Goal: Transaction & Acquisition: Book appointment/travel/reservation

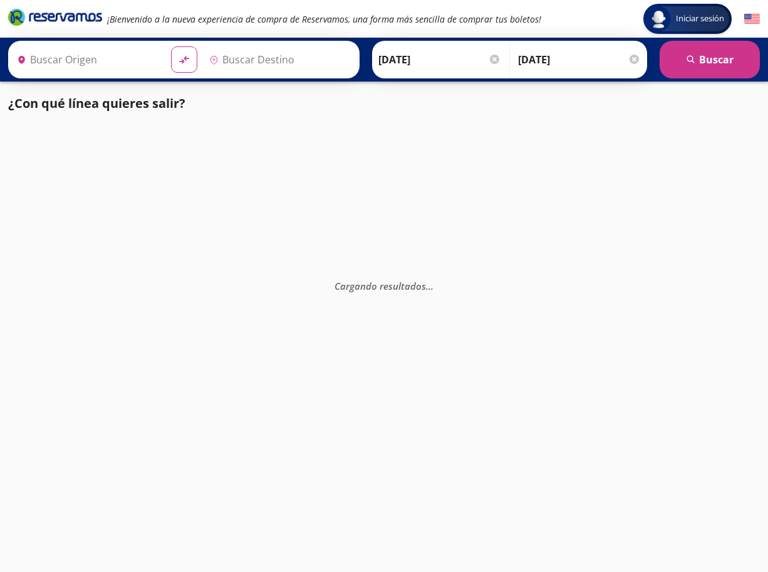
type input "[GEOGRAPHIC_DATA], [GEOGRAPHIC_DATA]"
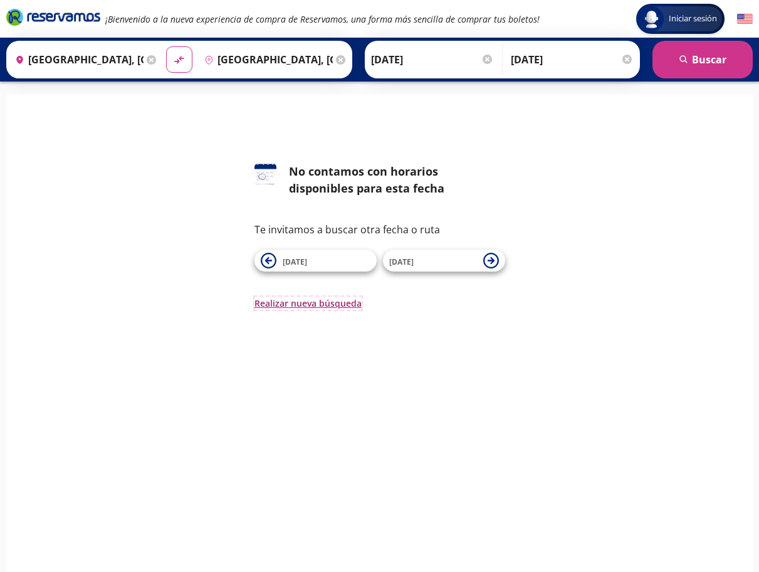
click at [319, 306] on button "Realizar nueva búsqueda" at bounding box center [307, 302] width 107 height 13
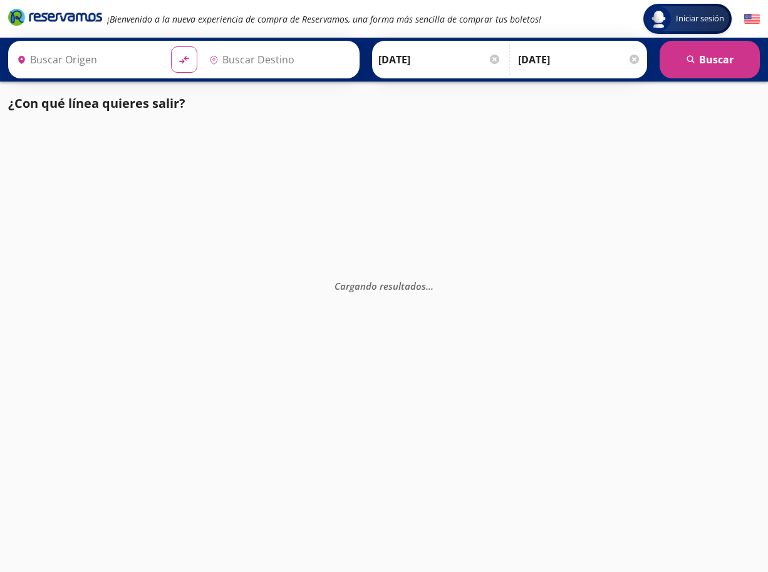
type input "[GEOGRAPHIC_DATA], [GEOGRAPHIC_DATA]"
type input "Central del Norte, Distrito Federal"
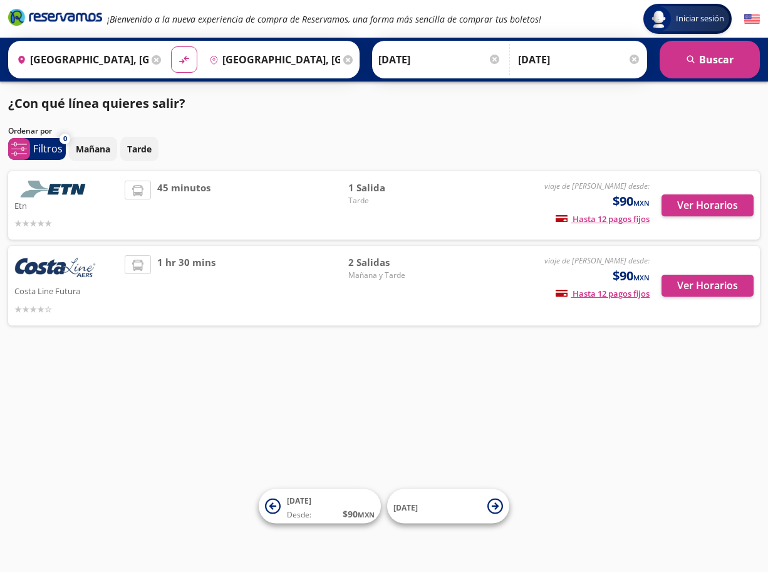
click at [398, 281] on div "2 Salidas Mañana y Tarde" at bounding box center [392, 285] width 88 height 61
click at [711, 278] on button "Ver Horarios" at bounding box center [708, 285] width 92 height 22
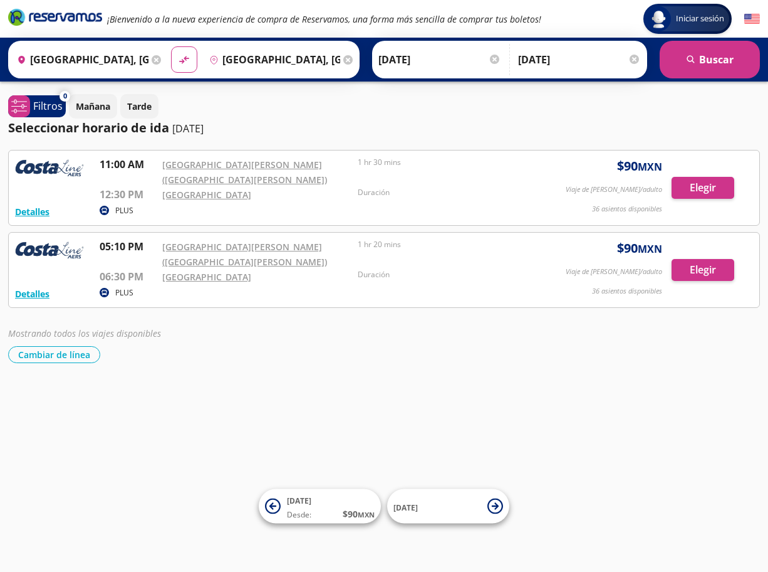
click at [109, 60] on input "[GEOGRAPHIC_DATA], [GEOGRAPHIC_DATA]" at bounding box center [80, 59] width 137 height 31
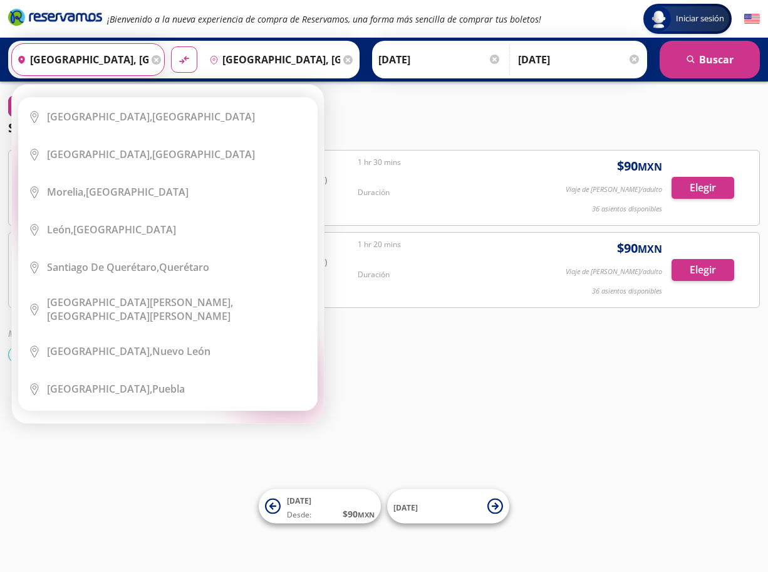
click at [152, 55] on icon at bounding box center [156, 59] width 9 height 9
click at [90, 60] on input "Origen" at bounding box center [86, 59] width 149 height 31
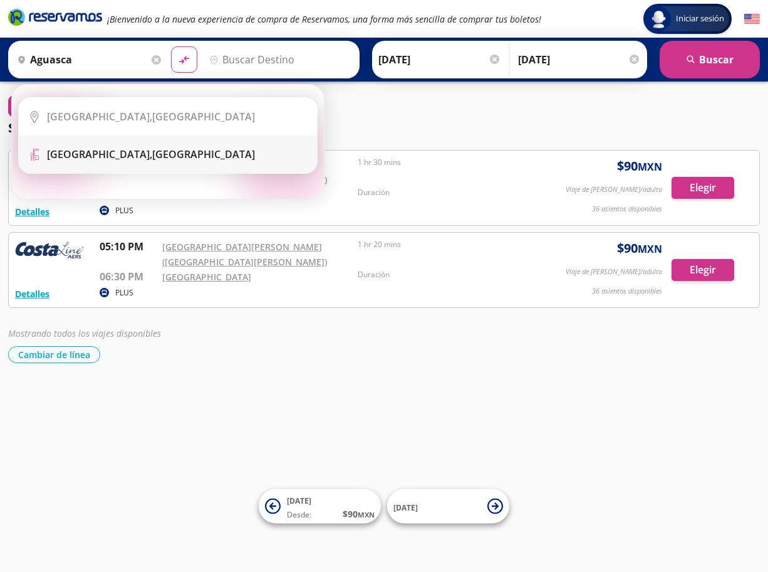
click at [112, 156] on b "Central Aguascalientes," at bounding box center [99, 154] width 105 height 14
type input "Central Aguascalientes, Aguascalientes"
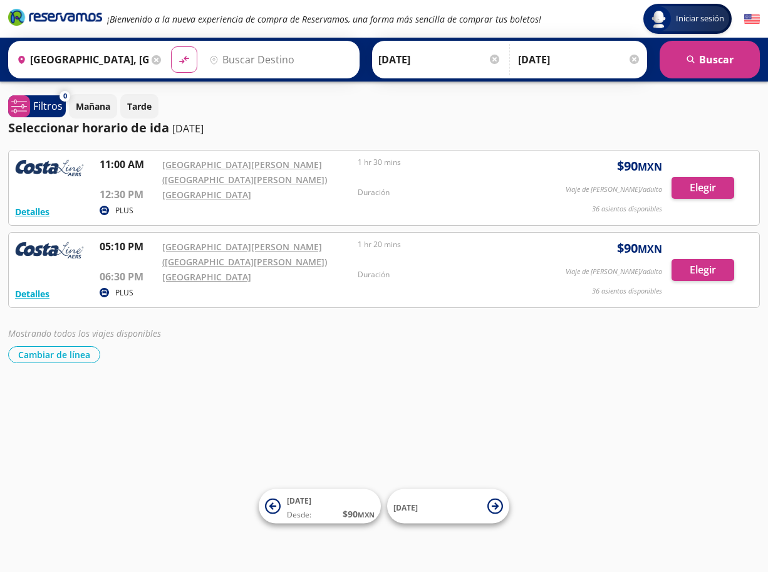
click at [223, 60] on input "Destino" at bounding box center [278, 59] width 149 height 31
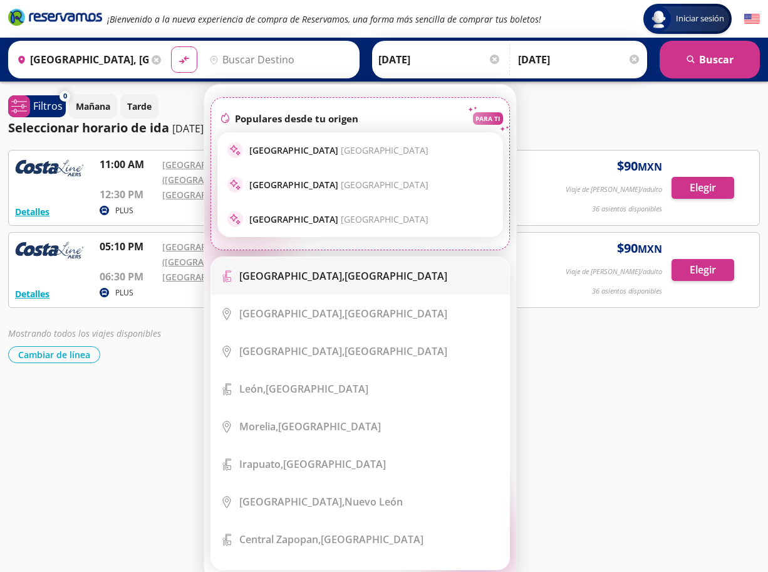
click at [303, 281] on b "Central del Norte," at bounding box center [291, 276] width 105 height 14
type input "Central del Norte, Distrito Federal"
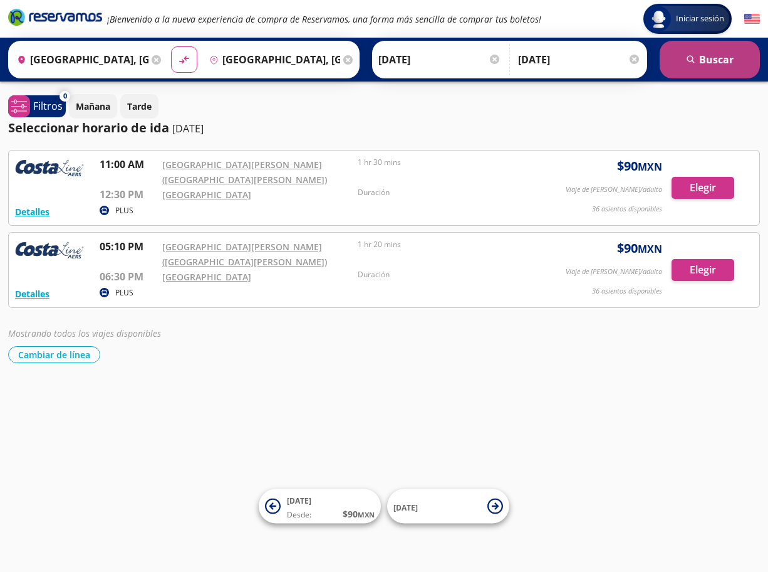
click at [753, 61] on button "search Buscar" at bounding box center [710, 60] width 100 height 38
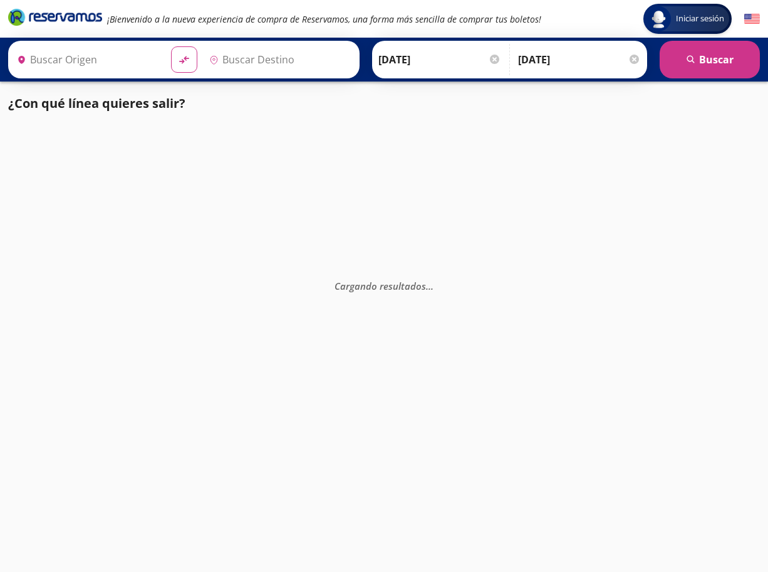
type input "Central Aguascalientes, Aguascalientes"
type input "Central del Norte, Distrito Federal"
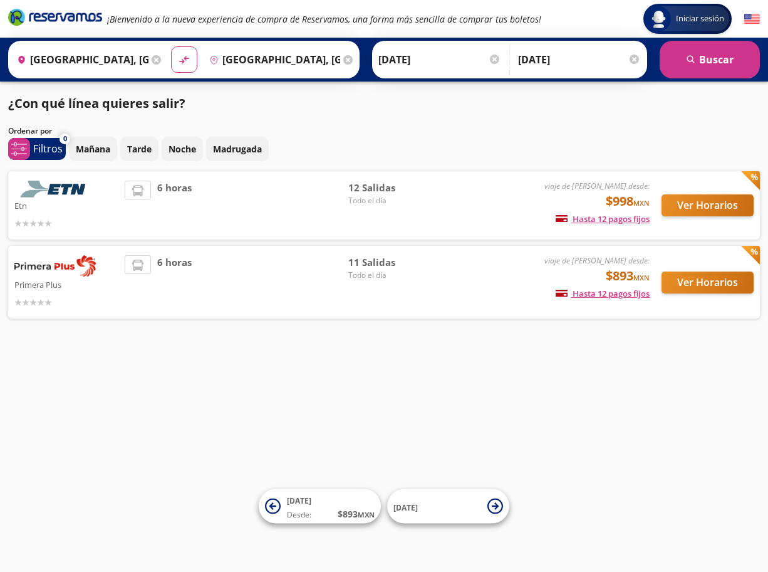
click at [479, 290] on div "viaje de ida desde: $893 MXN Hasta 12 pagos fijos Pagos fijos en compras mayore…" at bounding box center [545, 282] width 207 height 54
click at [728, 285] on button "Ver Horarios" at bounding box center [708, 282] width 92 height 22
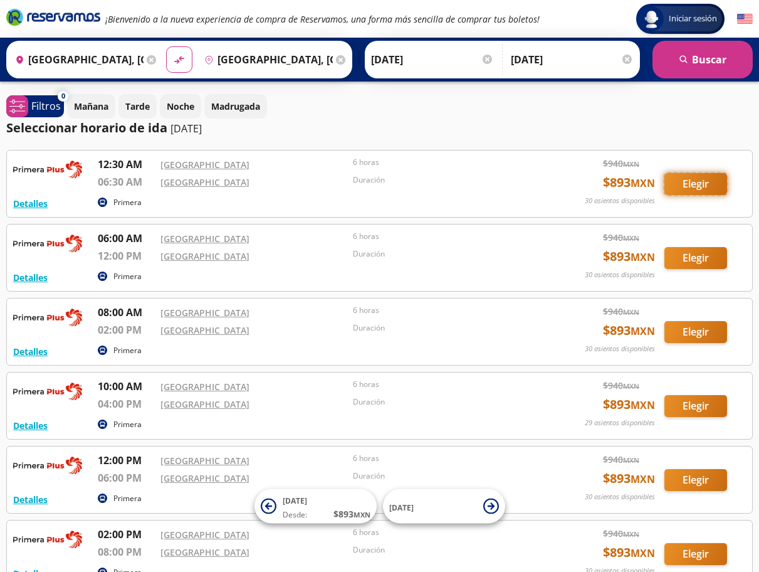
click at [703, 183] on button "Elegir" at bounding box center [695, 184] width 63 height 22
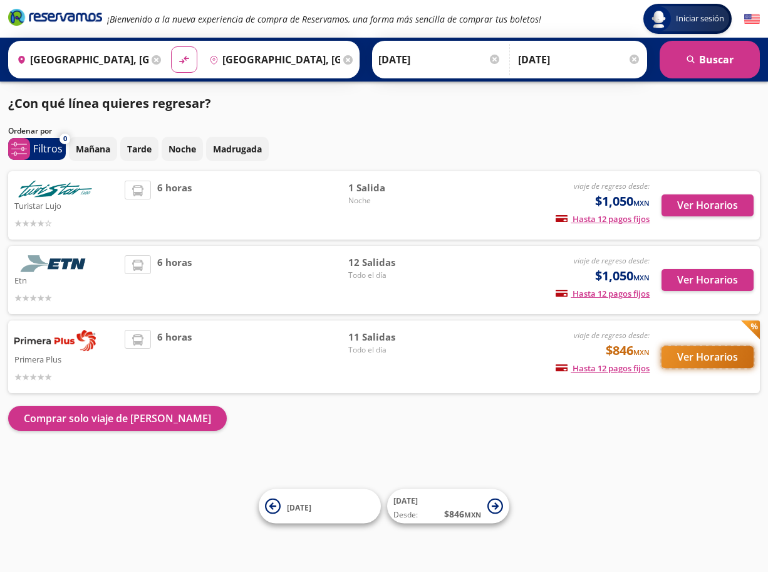
click at [714, 358] on button "Ver Horarios" at bounding box center [708, 357] width 92 height 22
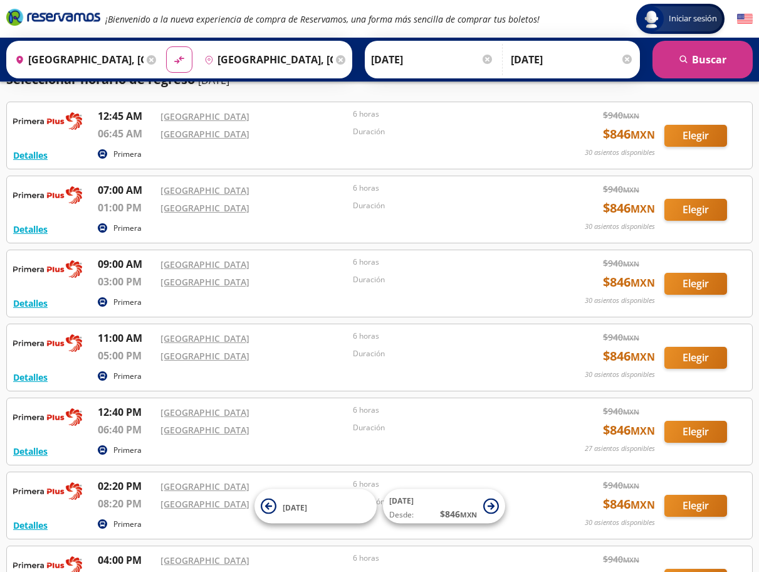
scroll to position [188, 0]
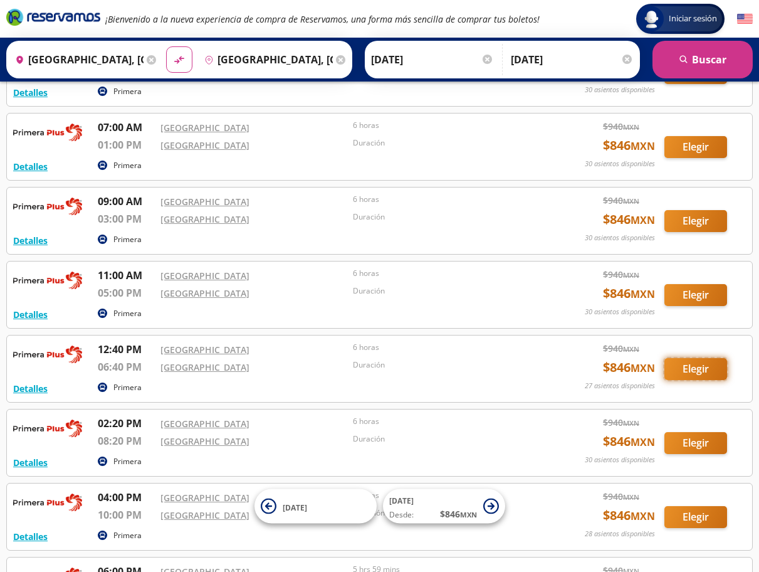
click at [701, 376] on button "Elegir" at bounding box center [695, 369] width 63 height 22
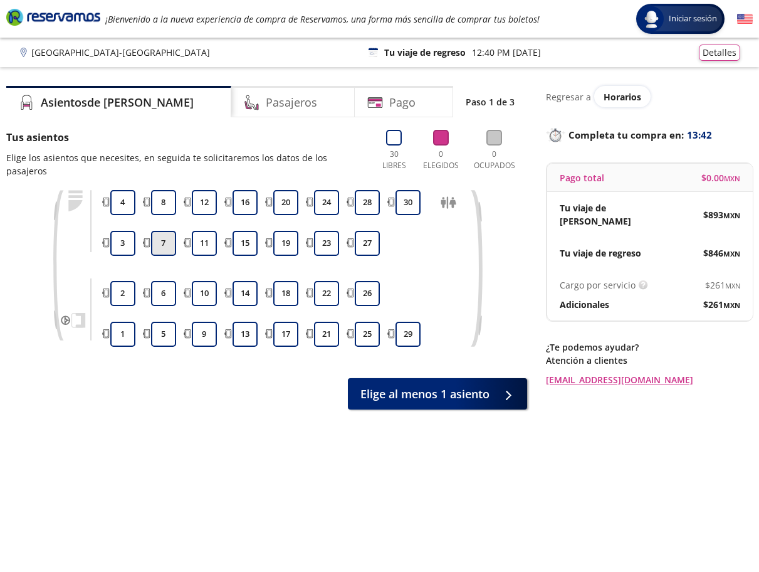
click at [162, 235] on button "7" at bounding box center [163, 243] width 25 height 25
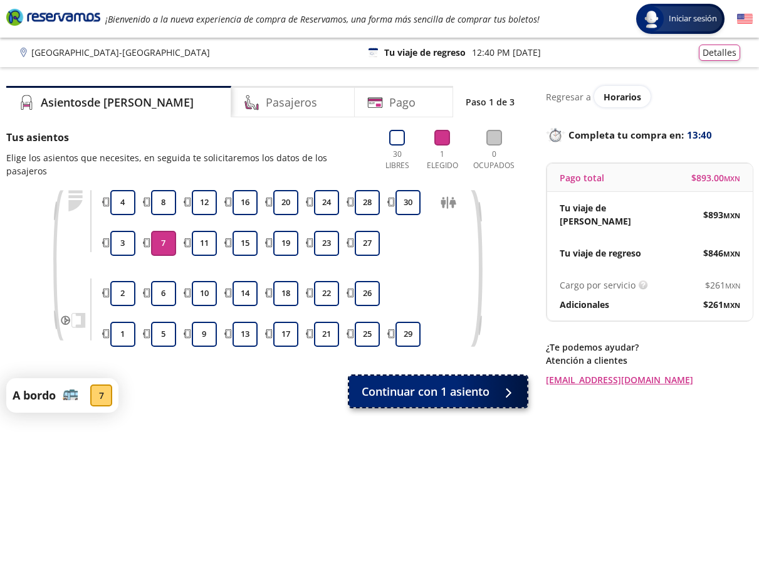
click at [499, 385] on div at bounding box center [505, 392] width 19 height 16
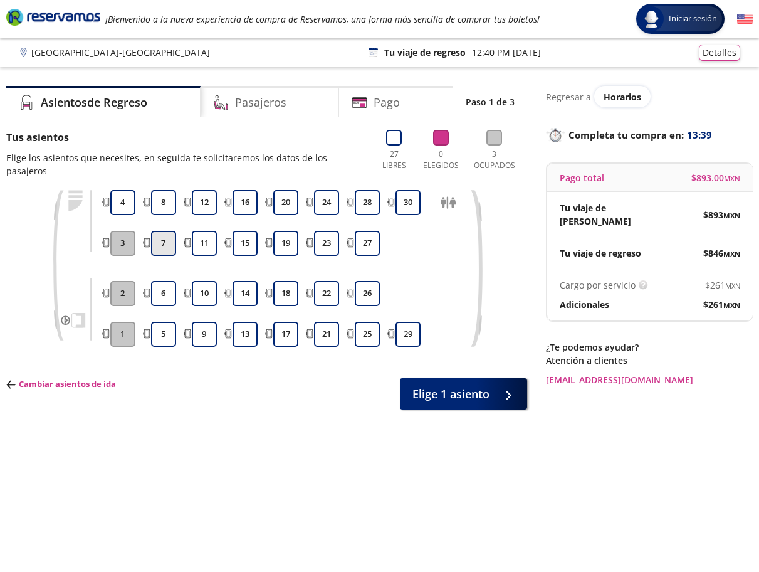
click at [160, 231] on button "7" at bounding box center [163, 243] width 25 height 25
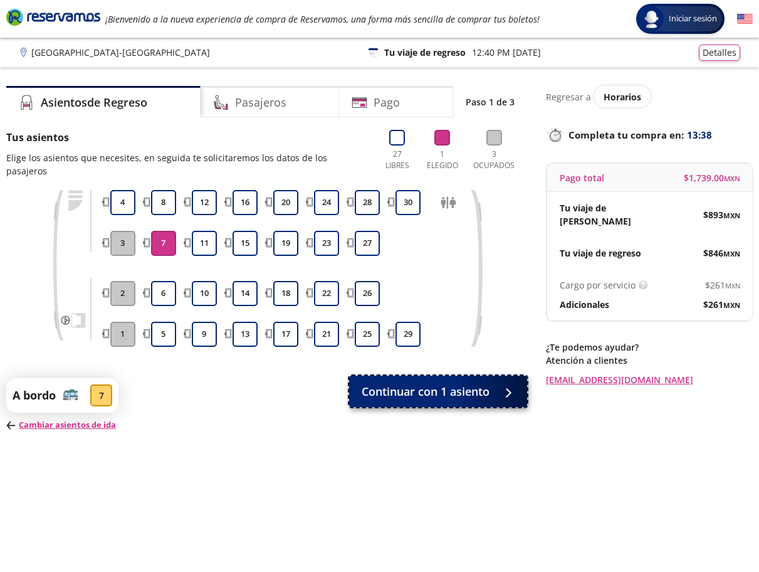
click at [466, 383] on span "Continuar con 1 asiento" at bounding box center [426, 391] width 128 height 17
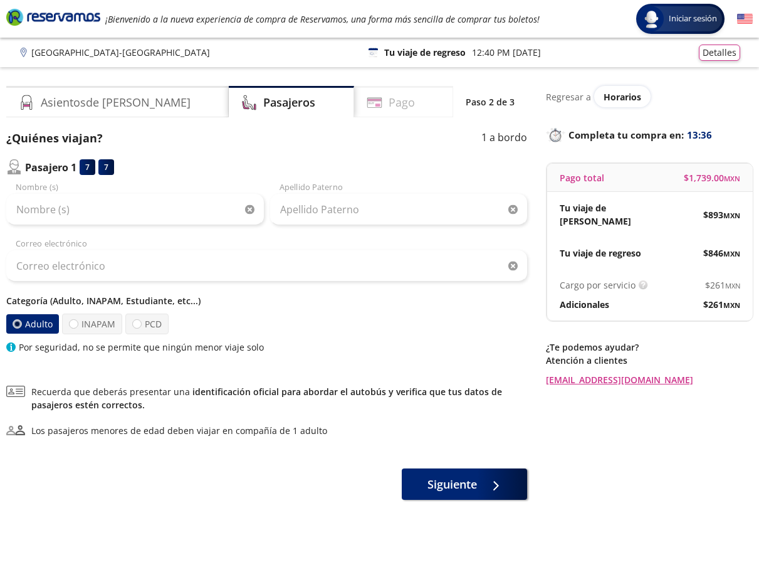
click at [387, 112] on div "Pago" at bounding box center [403, 101] width 99 height 31
